Goal: Task Accomplishment & Management: Complete application form

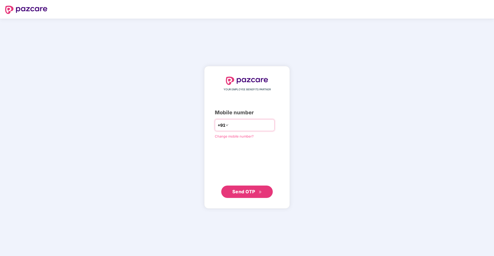
click at [230, 127] on input "number" at bounding box center [251, 125] width 42 height 8
type input "**********"
click at [246, 189] on span "Send OTP" at bounding box center [243, 190] width 23 height 5
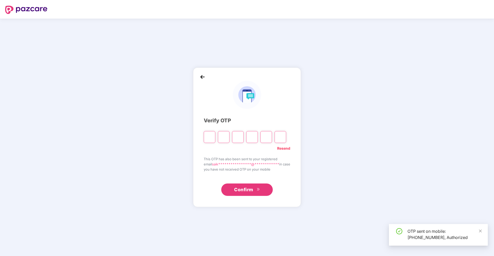
click at [207, 141] on input "Please enter verification code. Digit 1" at bounding box center [210, 137] width 12 height 12
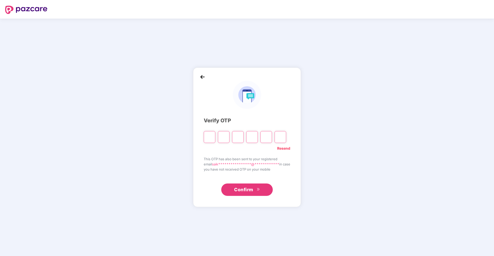
type input "*"
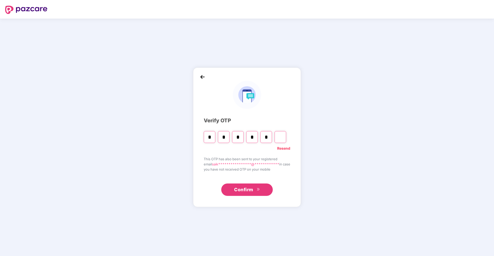
type input "*"
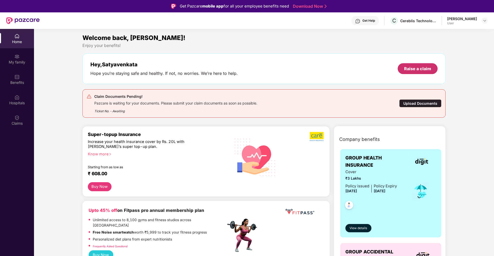
click at [418, 69] on div "Raise a claim" at bounding box center [417, 69] width 27 height 6
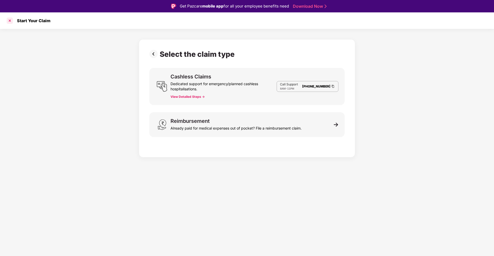
click at [10, 21] on div at bounding box center [10, 20] width 8 height 8
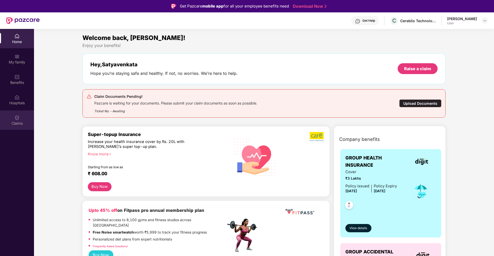
click at [16, 123] on div "Claims" at bounding box center [17, 123] width 34 height 5
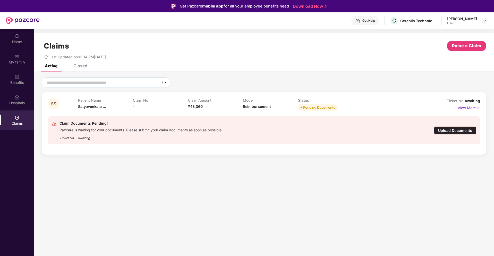
click at [449, 132] on div "Upload Documents" at bounding box center [455, 130] width 42 height 8
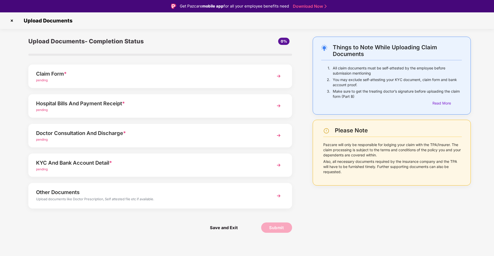
scroll to position [12, 0]
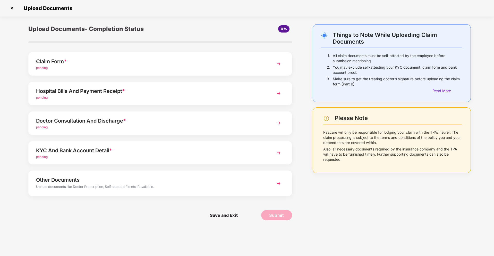
click at [278, 153] on img at bounding box center [278, 152] width 9 height 9
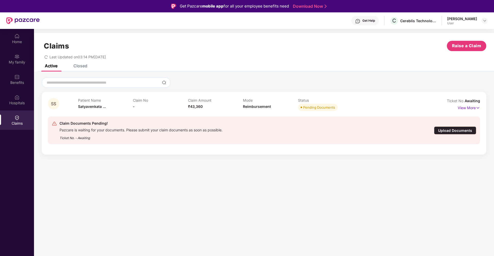
click at [450, 125] on div "Claim Documents Pending! Pazcare is waiting for your documents. Please submit y…" at bounding box center [264, 130] width 425 height 20
click at [449, 131] on div "Upload Documents" at bounding box center [455, 130] width 42 height 8
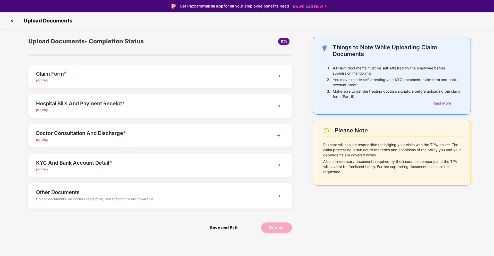
click at [278, 77] on img at bounding box center [278, 75] width 9 height 9
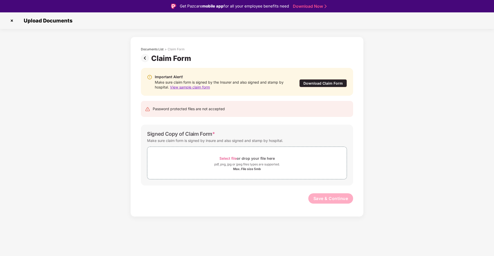
click at [12, 18] on img at bounding box center [12, 20] width 8 height 8
